Goal: Task Accomplishment & Management: Use online tool/utility

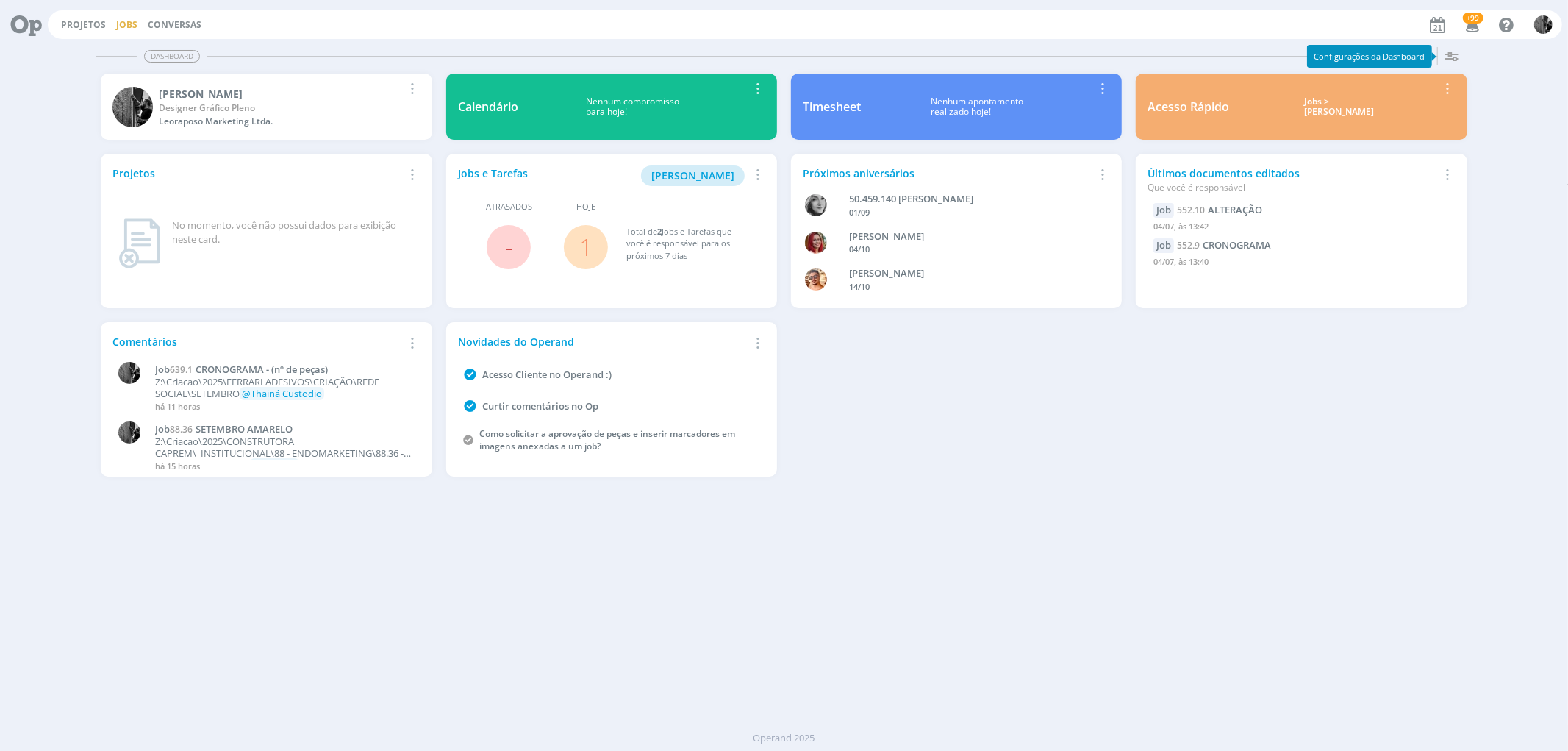
drag, startPoint x: 116, startPoint y: 33, endPoint x: 121, endPoint y: 26, distance: 8.6
click at [116, 33] on div "Projetos Jobs Conversas +99 Notificações Central de Ajuda Área de Membros Impla…" at bounding box center [805, 24] width 1514 height 28
click at [123, 18] on link "Jobs" at bounding box center [126, 25] width 21 height 13
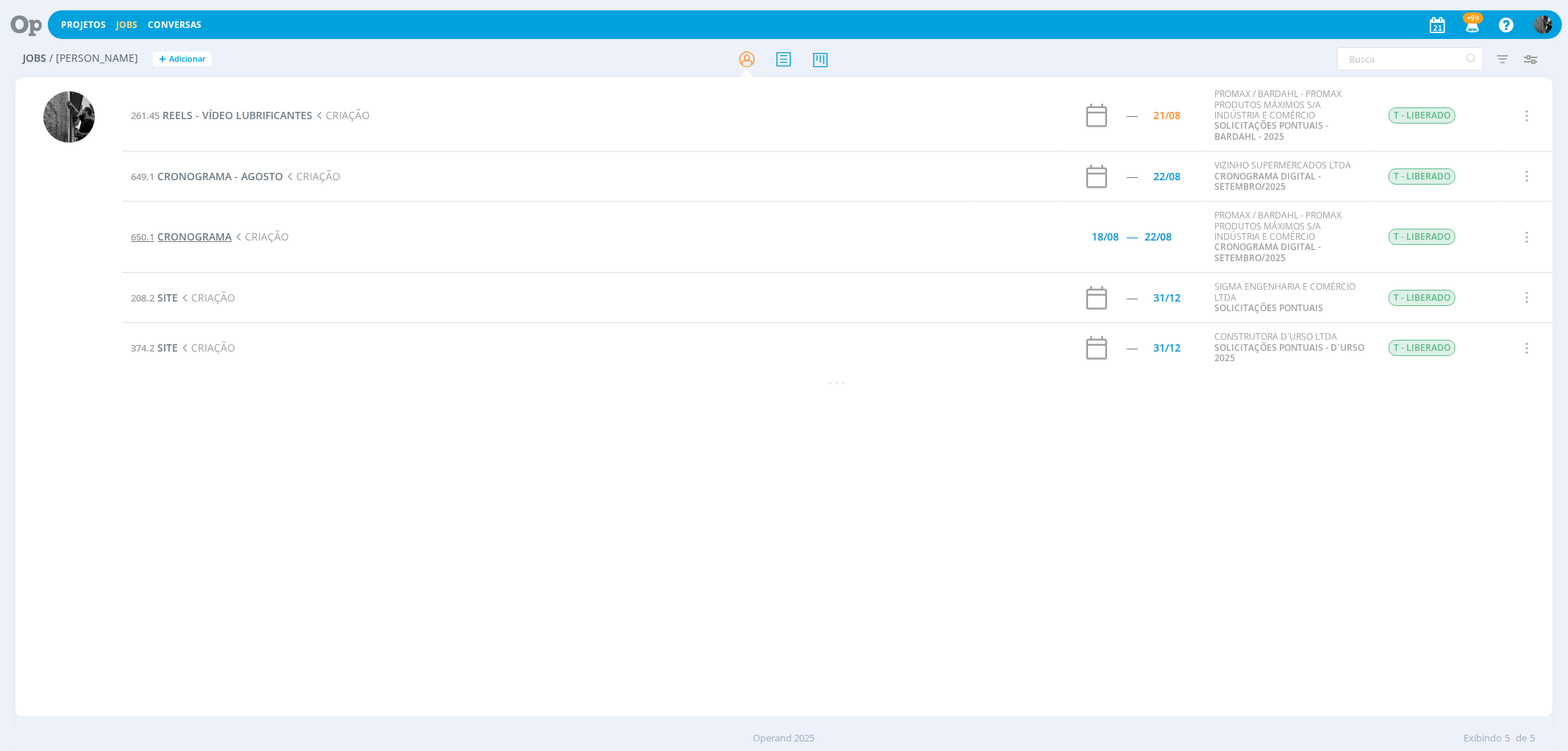
click at [201, 232] on span "CRONOGRAMA" at bounding box center [194, 236] width 74 height 14
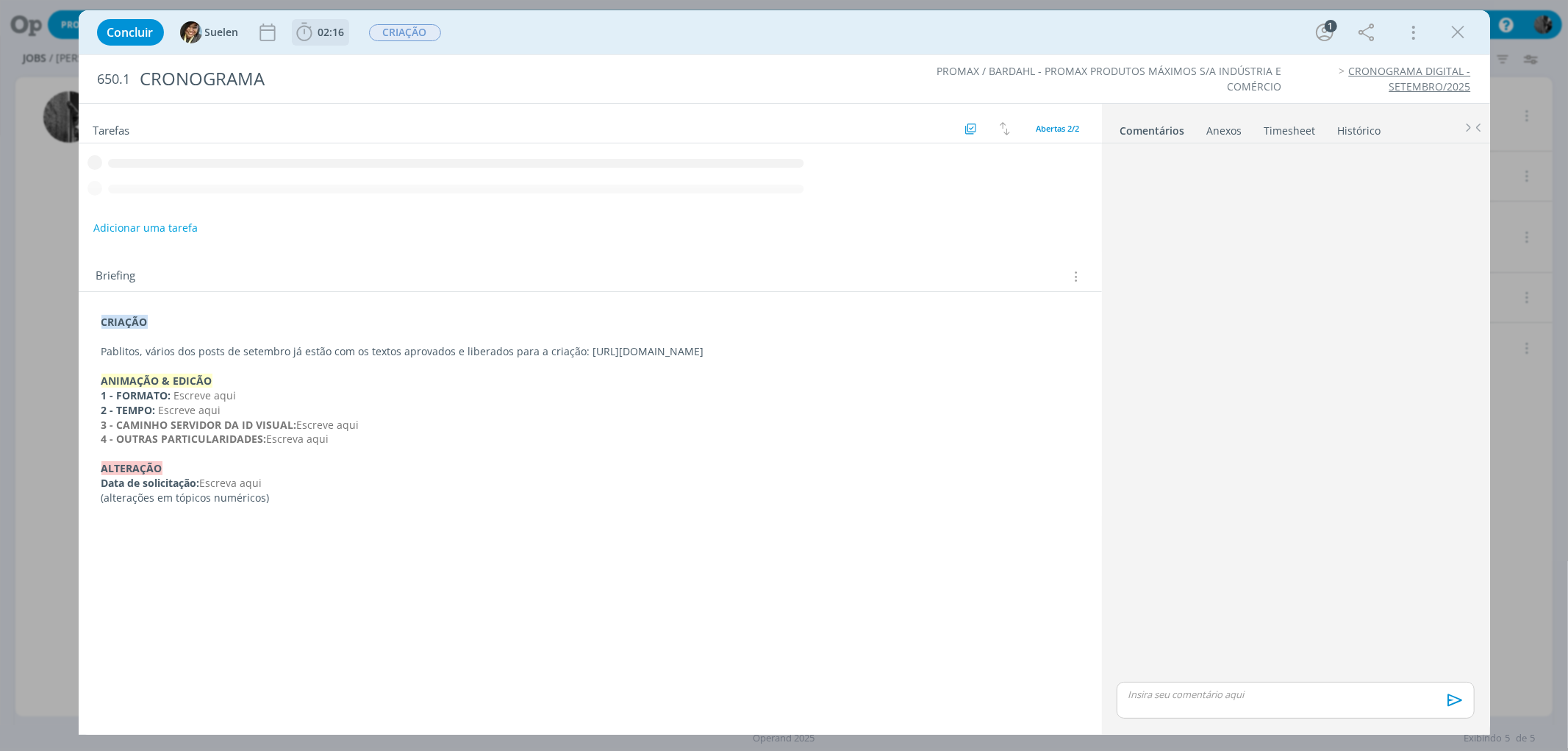
click at [307, 34] on icon "dialog" at bounding box center [304, 32] width 22 height 22
click at [325, 75] on div "Iniciar Apontar" at bounding box center [388, 65] width 189 height 37
click at [324, 64] on icon "dialog" at bounding box center [325, 64] width 26 height 19
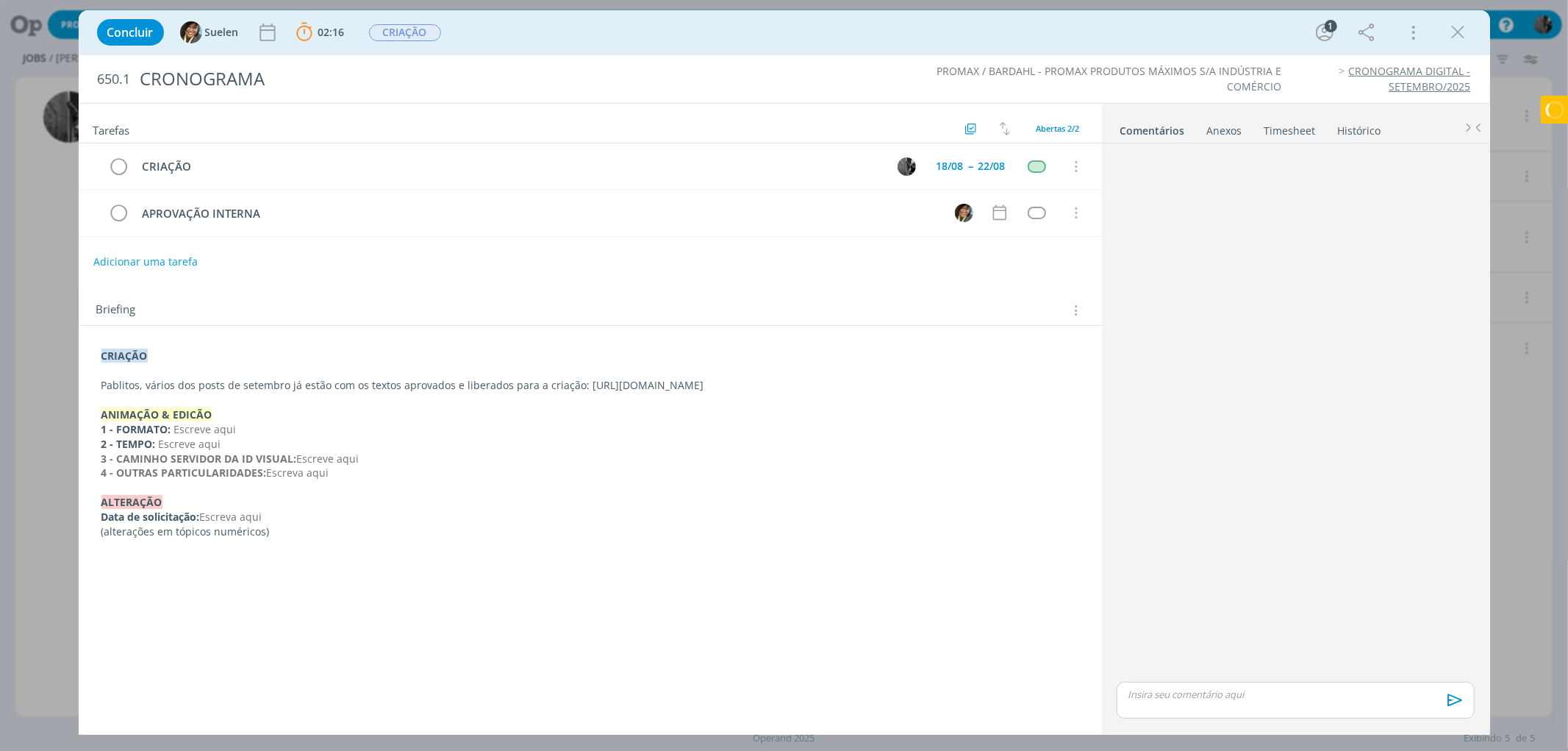
drag, startPoint x: 850, startPoint y: 384, endPoint x: 580, endPoint y: 384, distance: 270.0
click at [580, 384] on p "Pablitos, vários dos posts de setembro já estão com os textos aprovados e liber…" at bounding box center [590, 385] width 977 height 15
copy p "[URL][DOMAIN_NAME]"
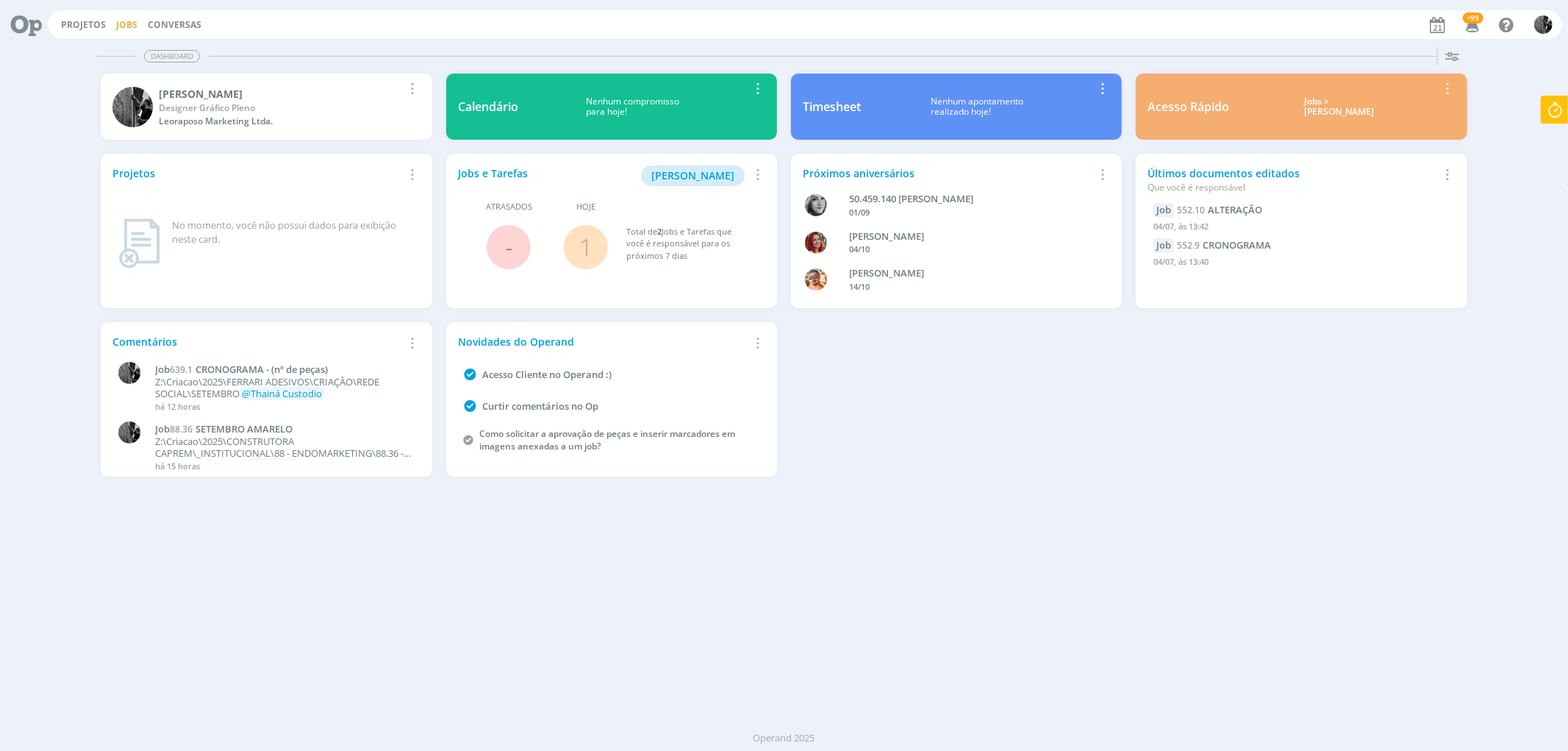
click at [128, 30] on link "Jobs" at bounding box center [126, 25] width 21 height 13
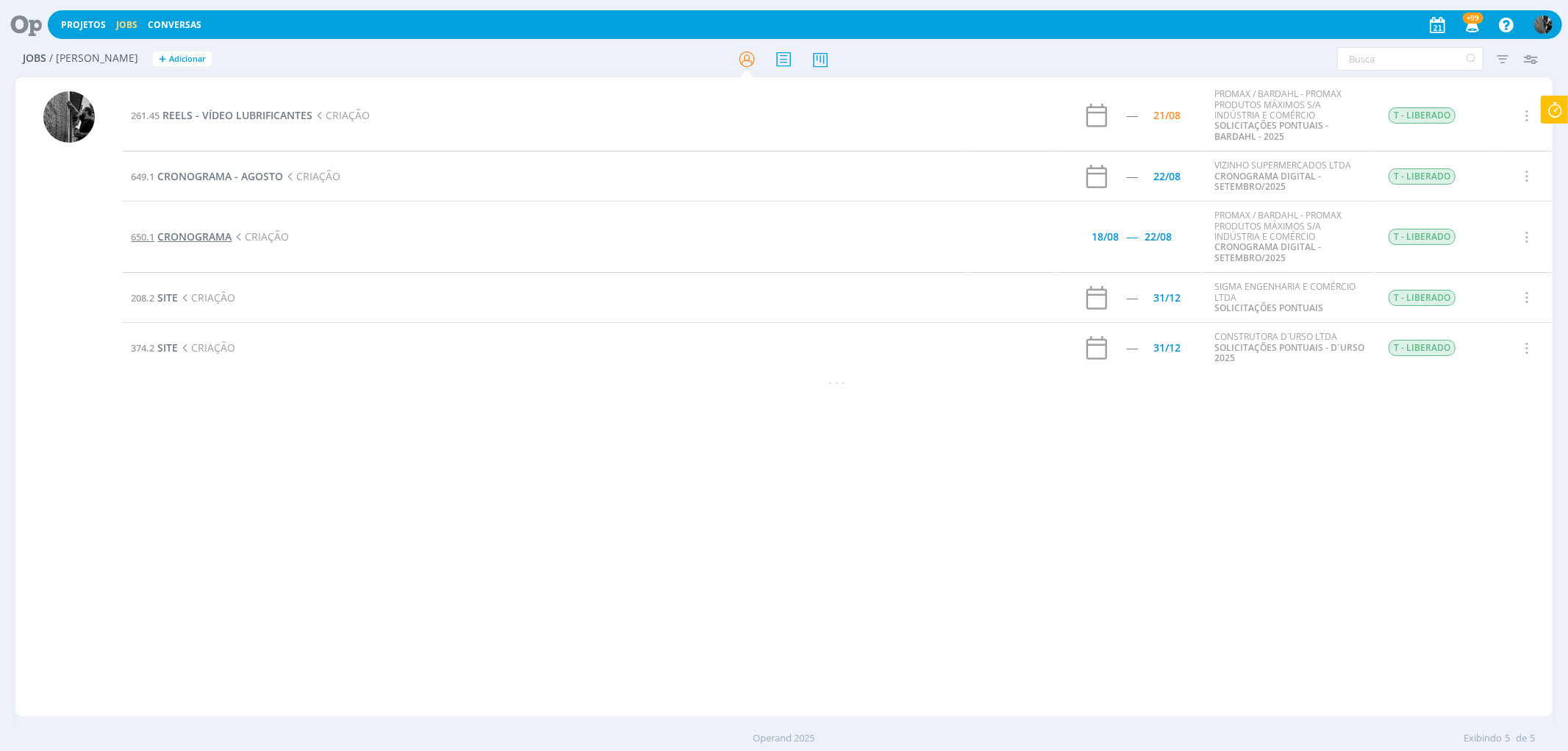
click at [164, 231] on span "CRONOGRAMA" at bounding box center [194, 236] width 74 height 14
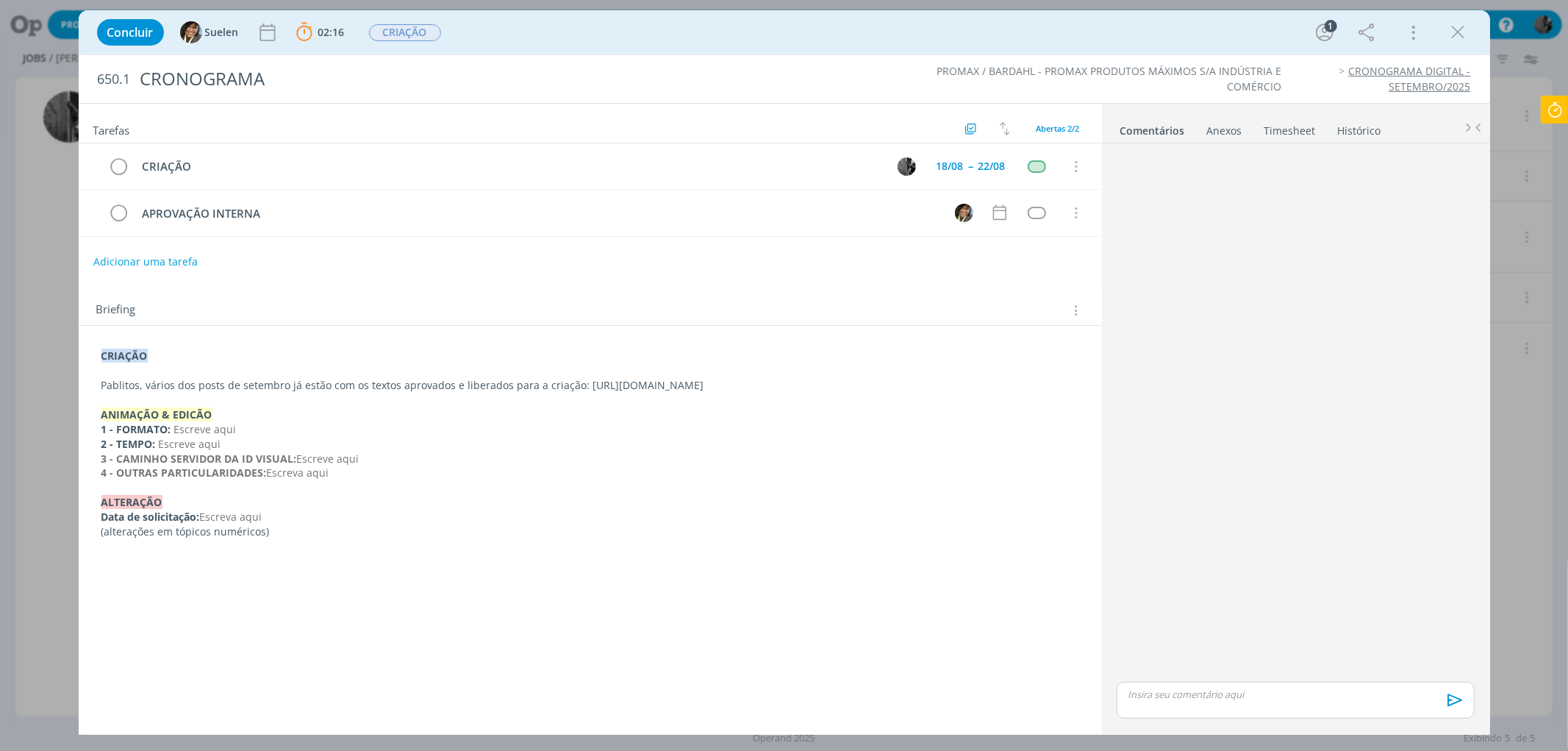
drag, startPoint x: 577, startPoint y: 384, endPoint x: 878, endPoint y: 390, distance: 301.1
click at [878, 390] on p "Pablitos, vários dos posts de setembro já estão com os textos aprovados e liber…" at bounding box center [590, 385] width 977 height 15
copy p "[URL][DOMAIN_NAME]"
